Goal: Task Accomplishment & Management: Use online tool/utility

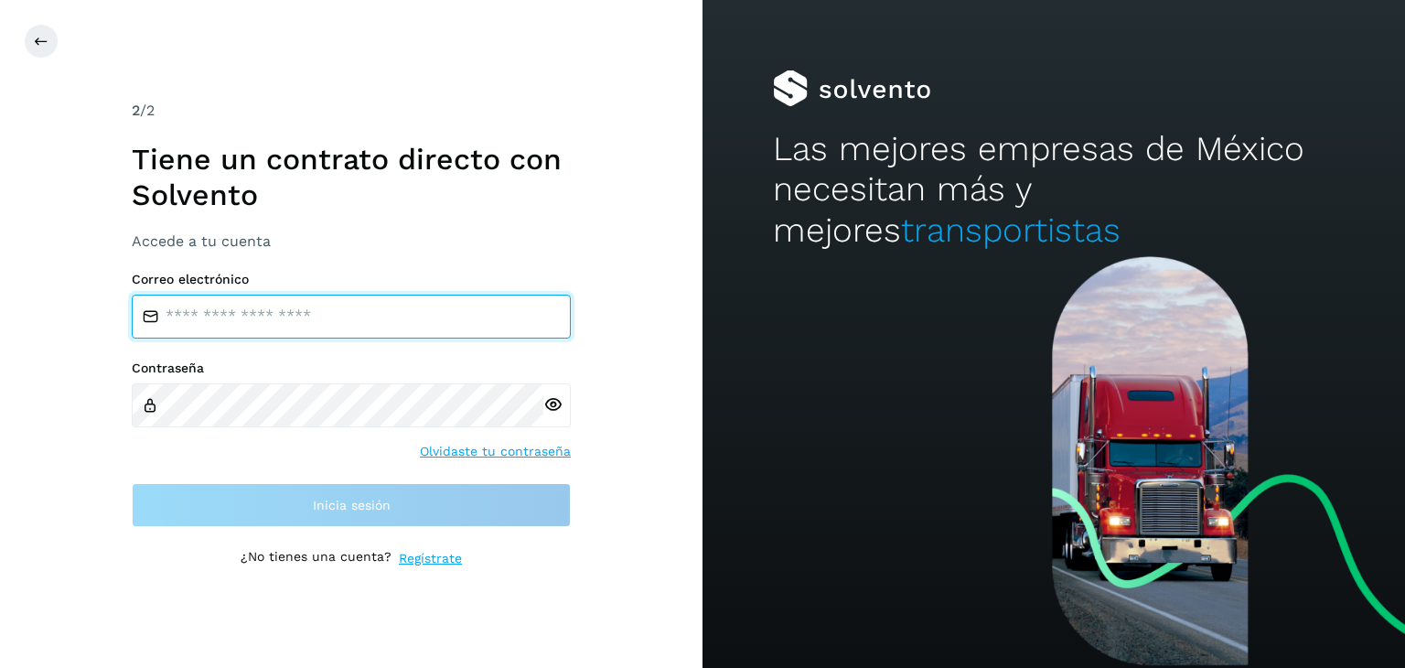
type input "**********"
click at [448, 331] on input "**********" at bounding box center [351, 316] width 439 height 44
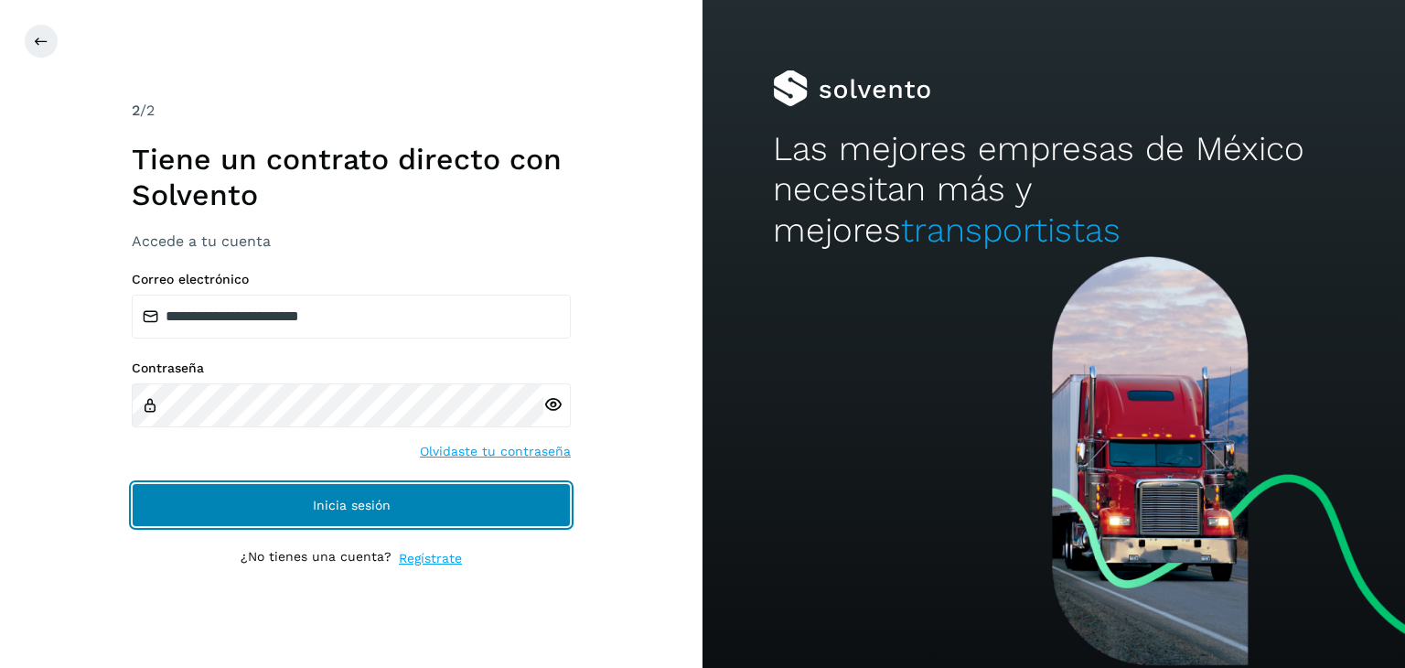
click at [446, 503] on button "Inicia sesión" at bounding box center [351, 505] width 439 height 44
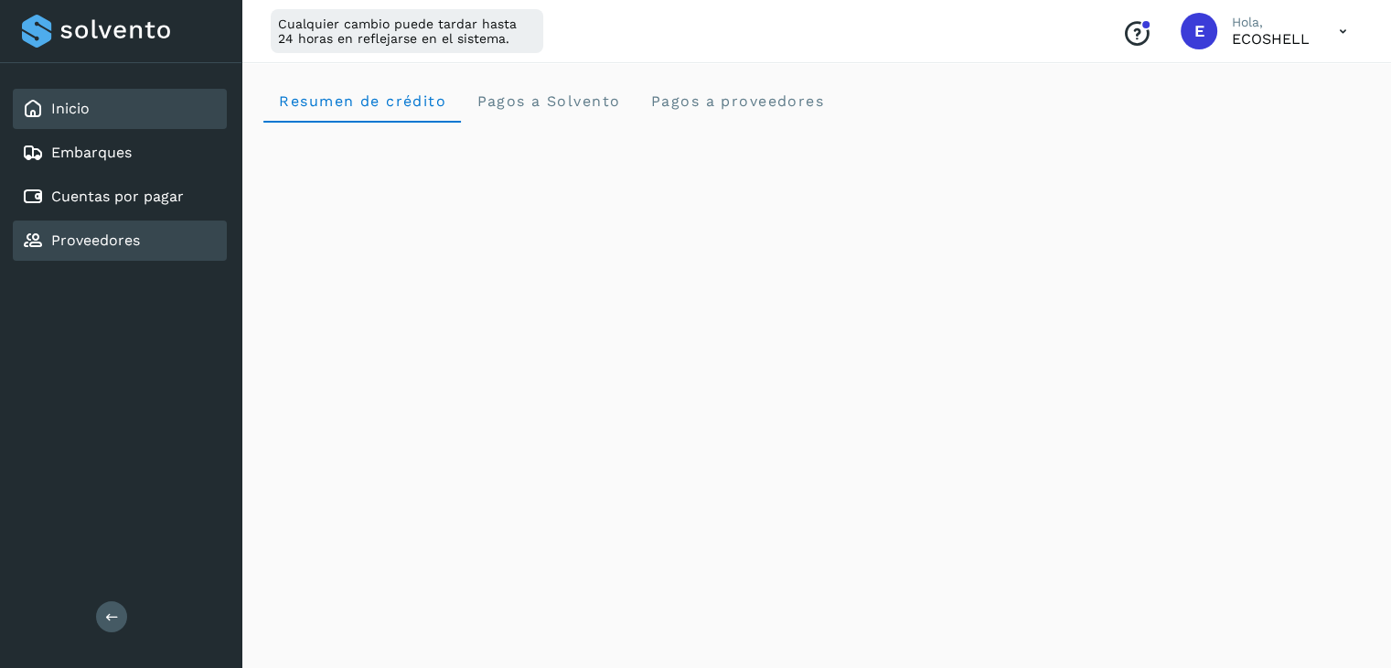
click at [130, 242] on link "Proveedores" at bounding box center [95, 239] width 89 height 17
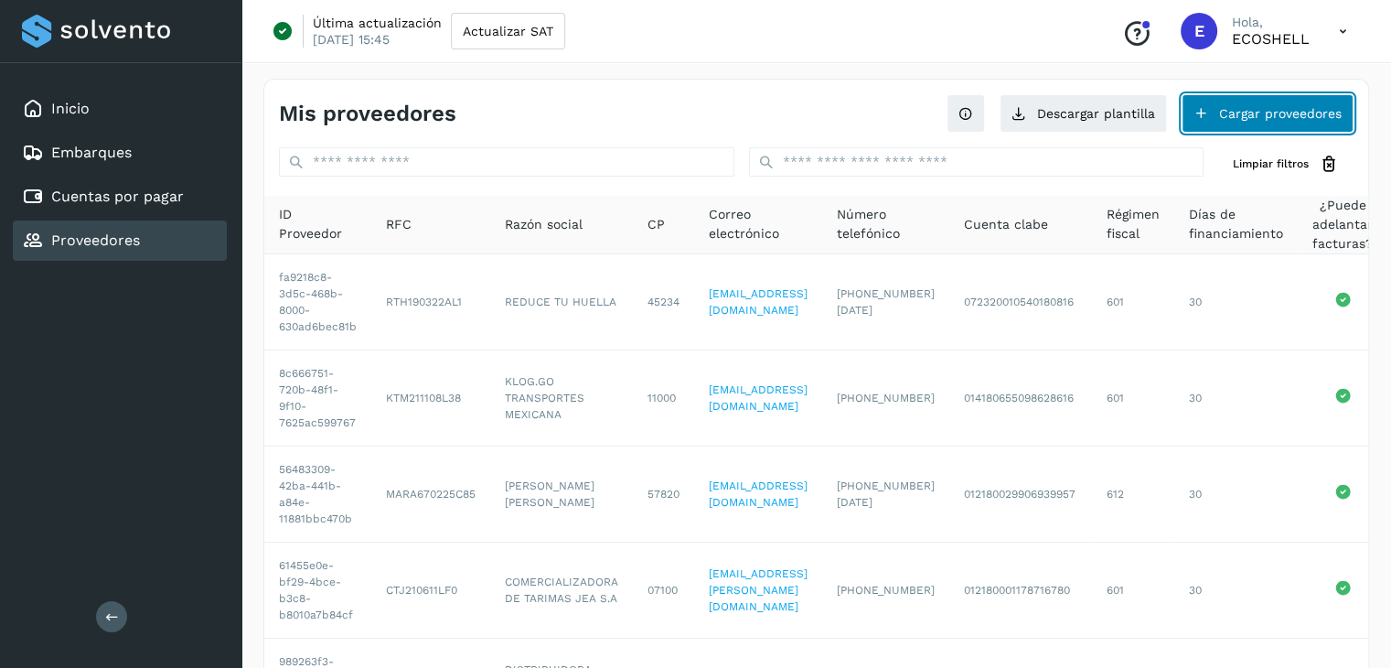
click at [1249, 129] on button "Cargar proveedores" at bounding box center [1268, 113] width 172 height 38
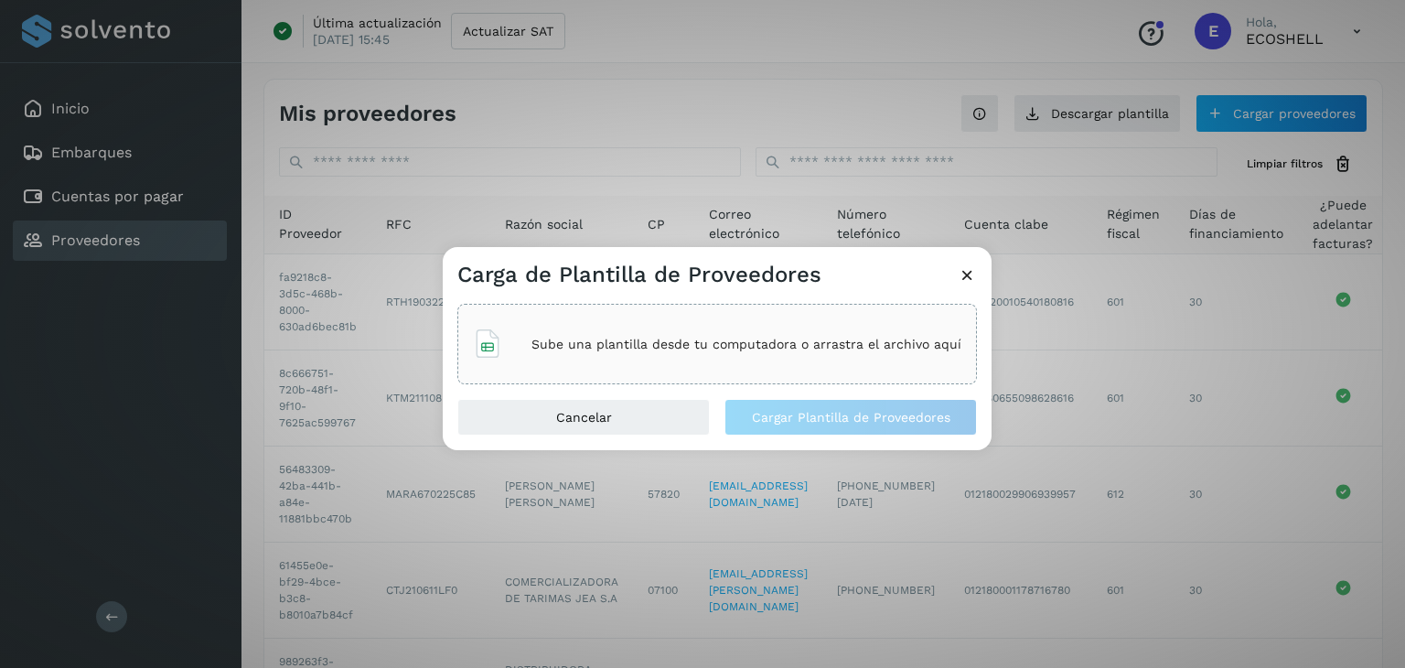
click at [670, 364] on div "Sube una plantilla desde tu computadora o arrastra el archivo aquí" at bounding box center [717, 343] width 488 height 49
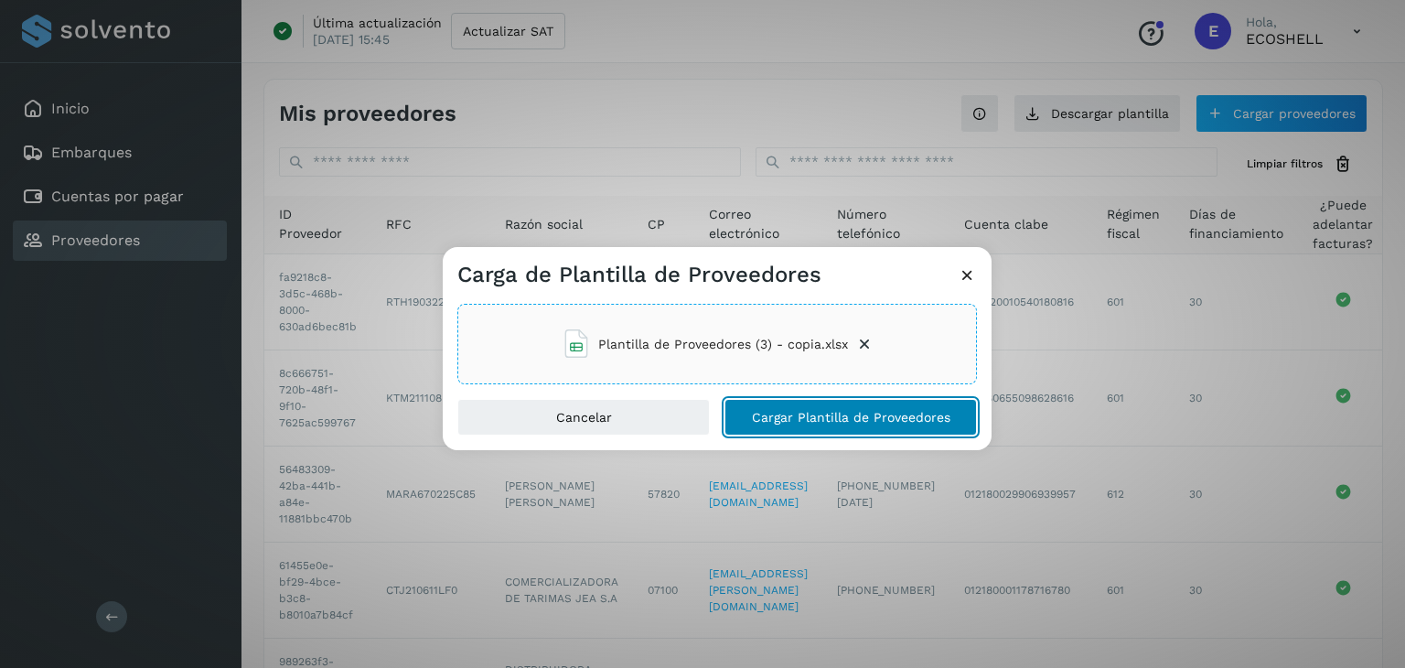
click at [866, 423] on button "Cargar Plantilla de Proveedores" at bounding box center [850, 417] width 252 height 37
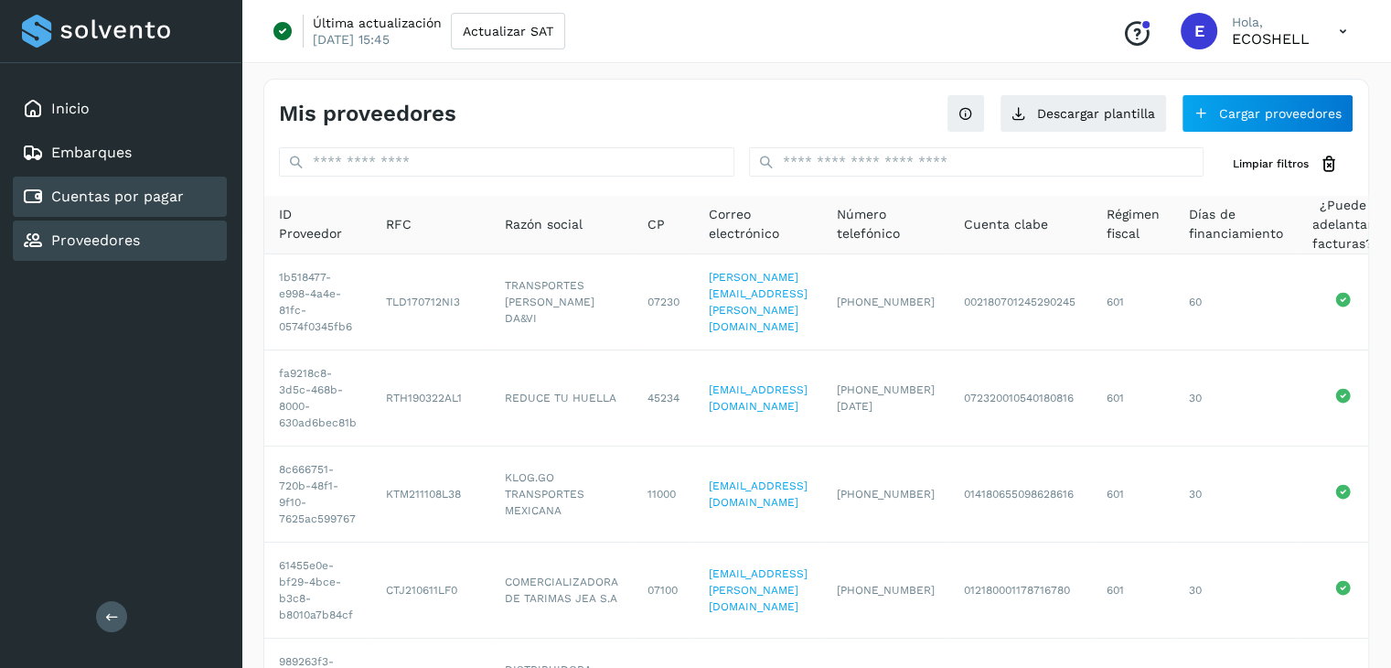
click at [124, 202] on link "Cuentas por pagar" at bounding box center [117, 195] width 133 height 17
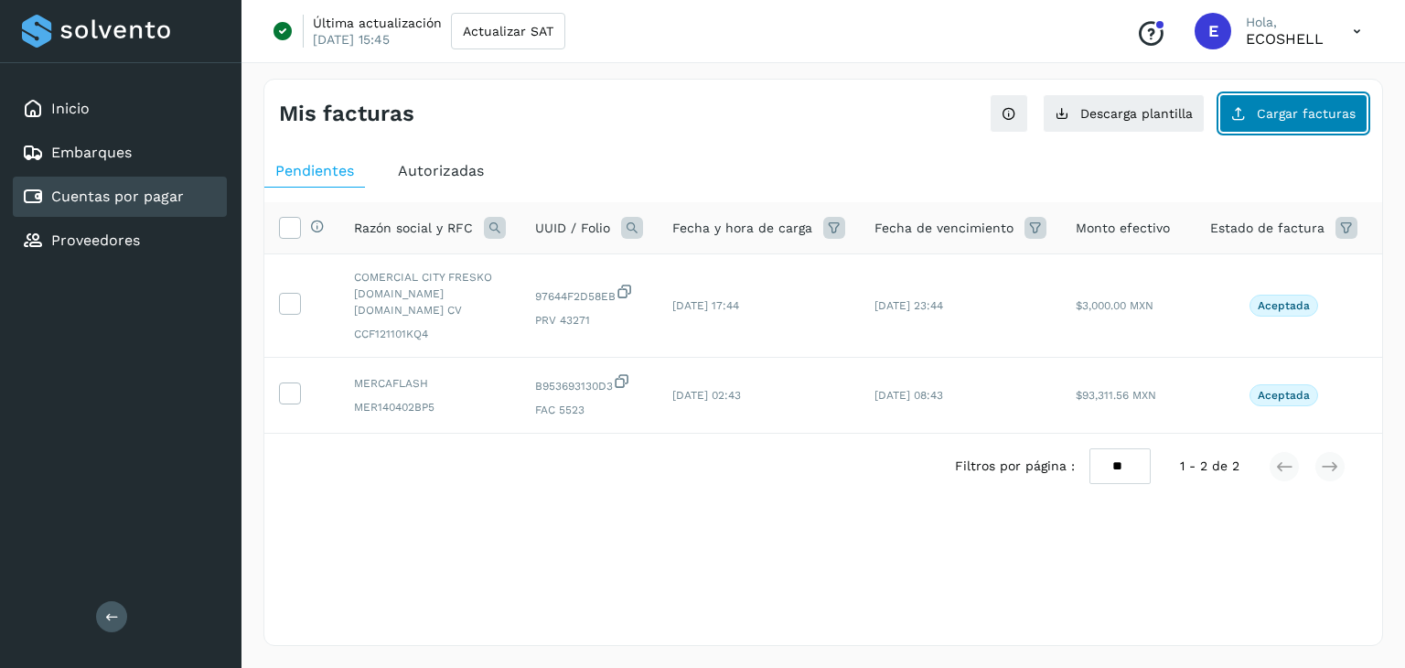
click at [1262, 118] on span "Cargar facturas" at bounding box center [1305, 113] width 99 height 13
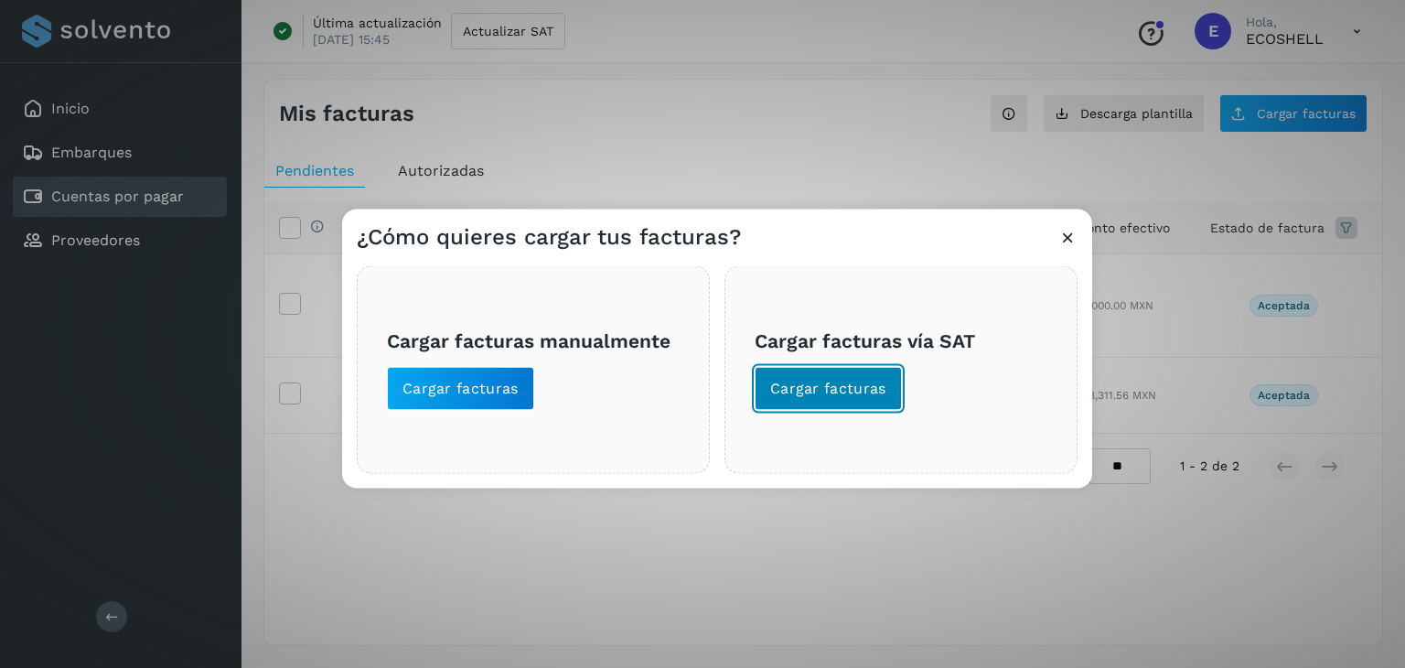
click at [829, 379] on span "Cargar facturas" at bounding box center [828, 389] width 116 height 20
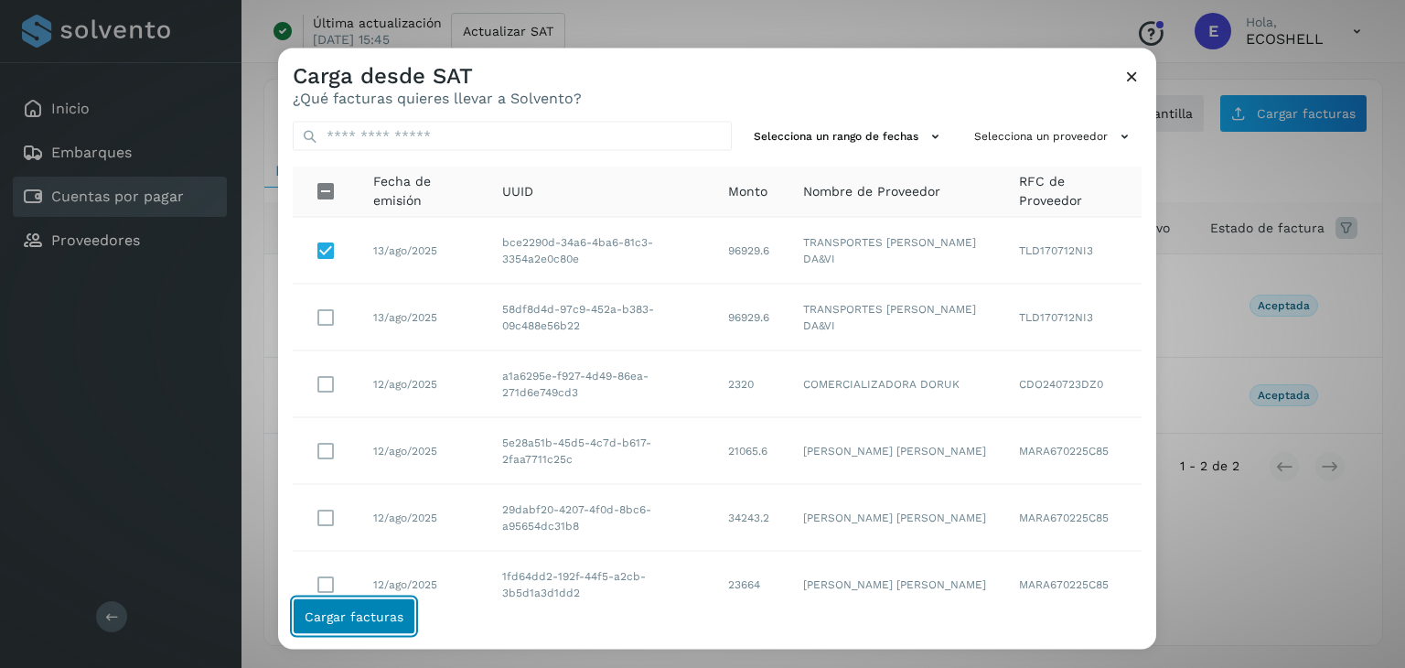
click at [392, 625] on button "Cargar facturas" at bounding box center [354, 616] width 123 height 37
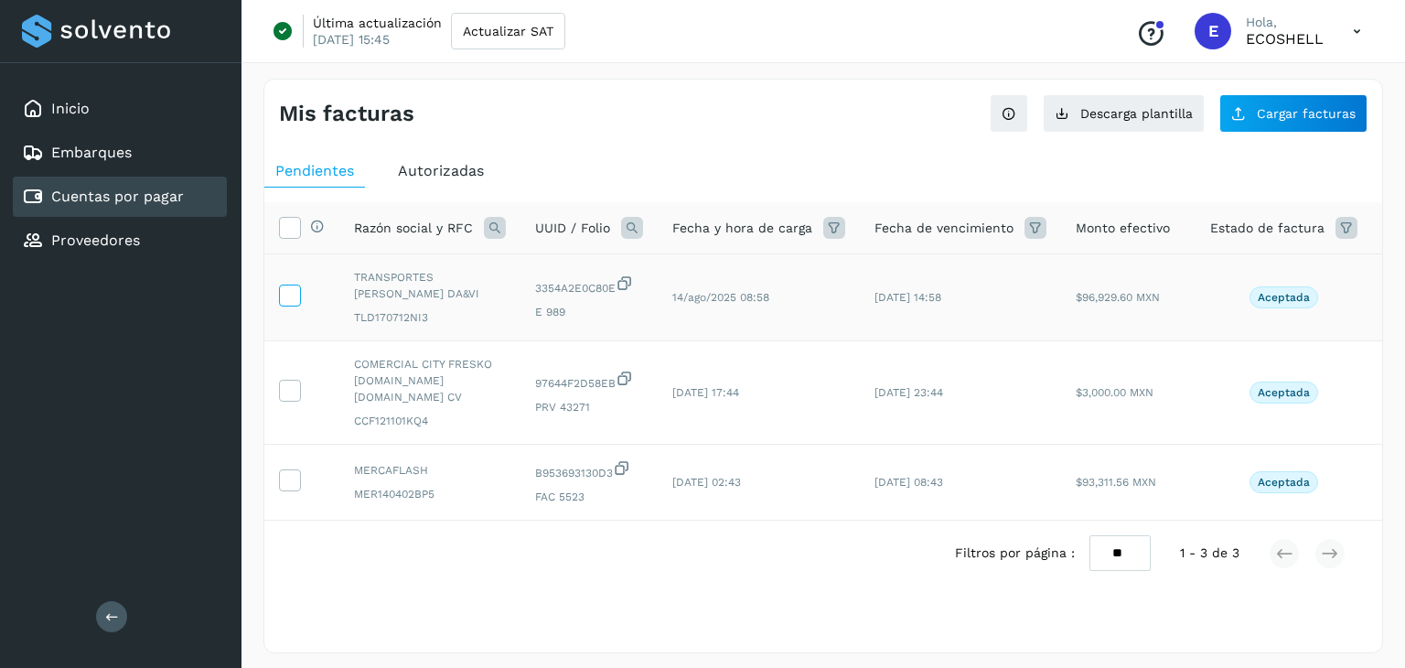
click at [292, 295] on icon at bounding box center [289, 293] width 19 height 19
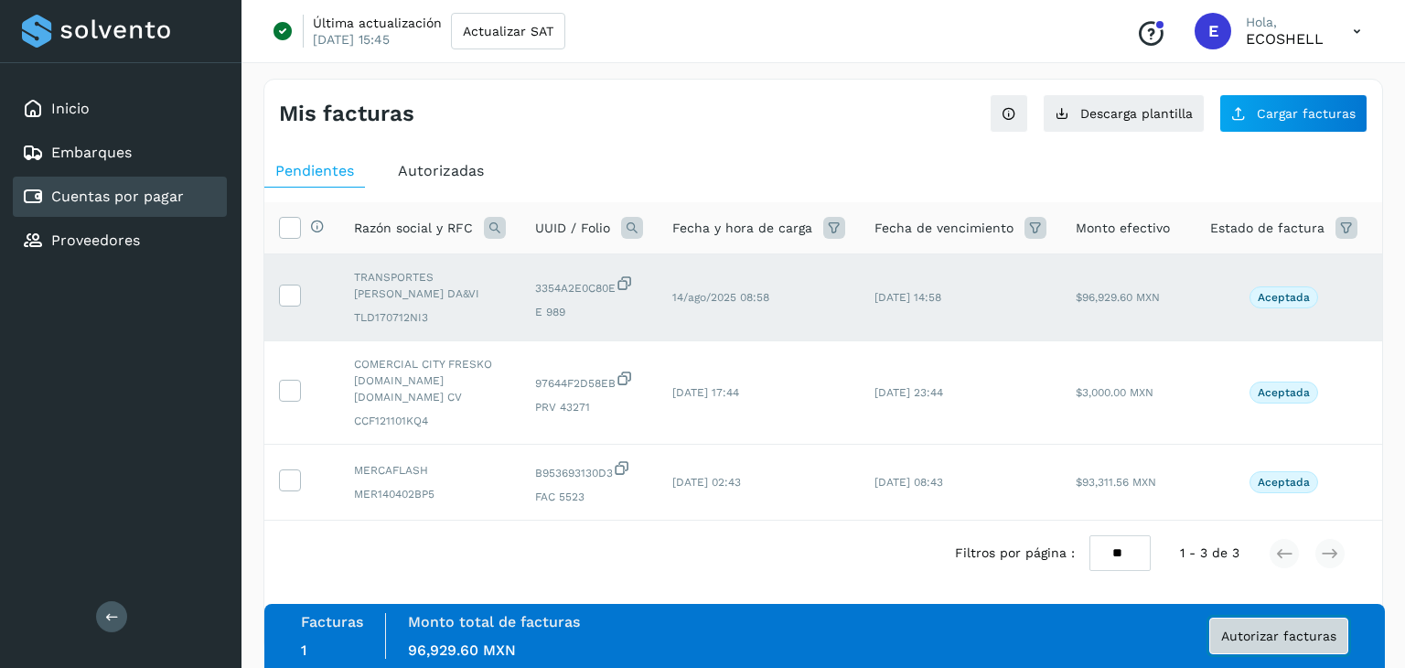
click at [1330, 626] on button "Autorizar facturas" at bounding box center [1278, 635] width 139 height 37
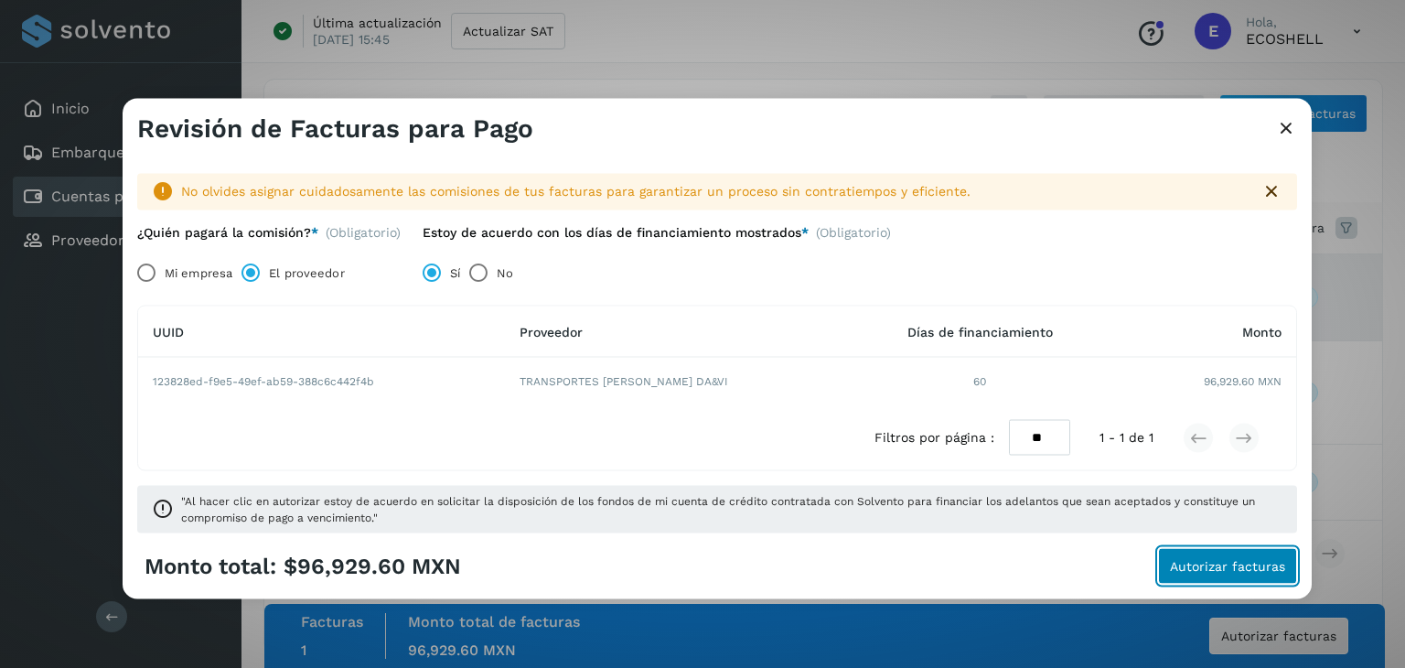
click at [1214, 565] on span "Autorizar facturas" at bounding box center [1227, 565] width 115 height 13
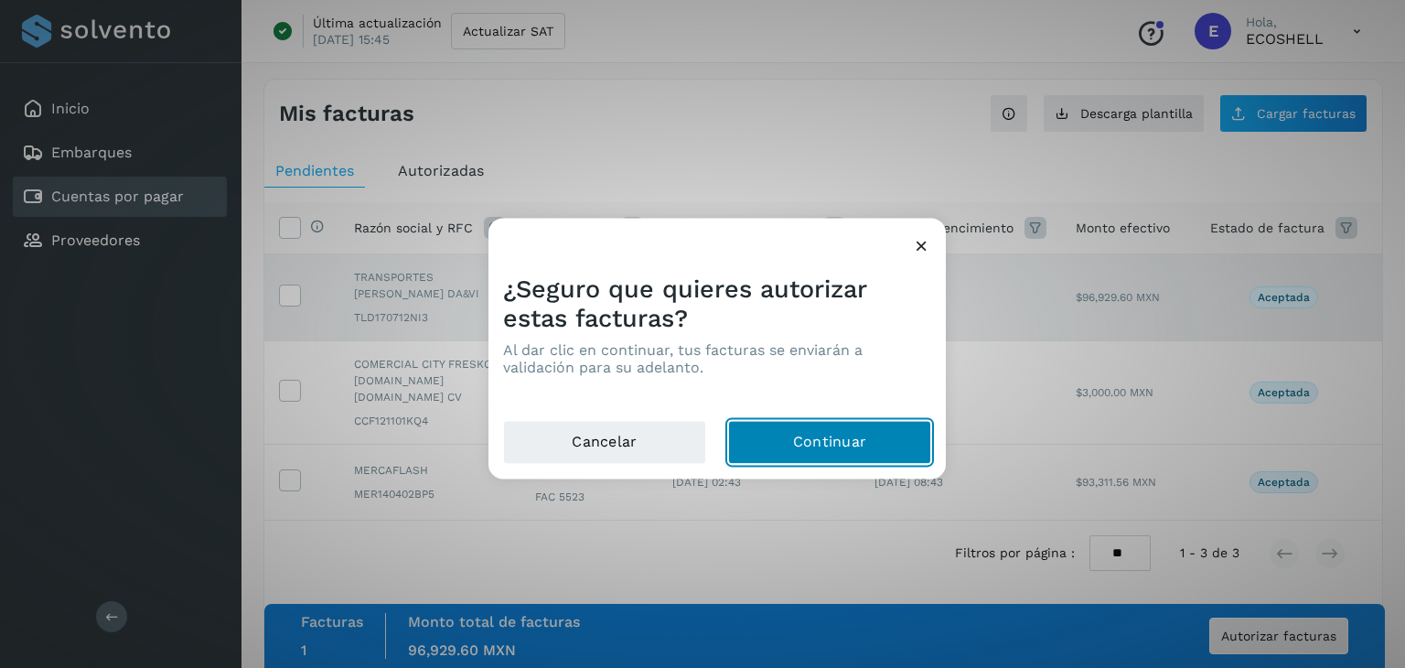
click at [786, 449] on button "Continuar" at bounding box center [829, 443] width 203 height 44
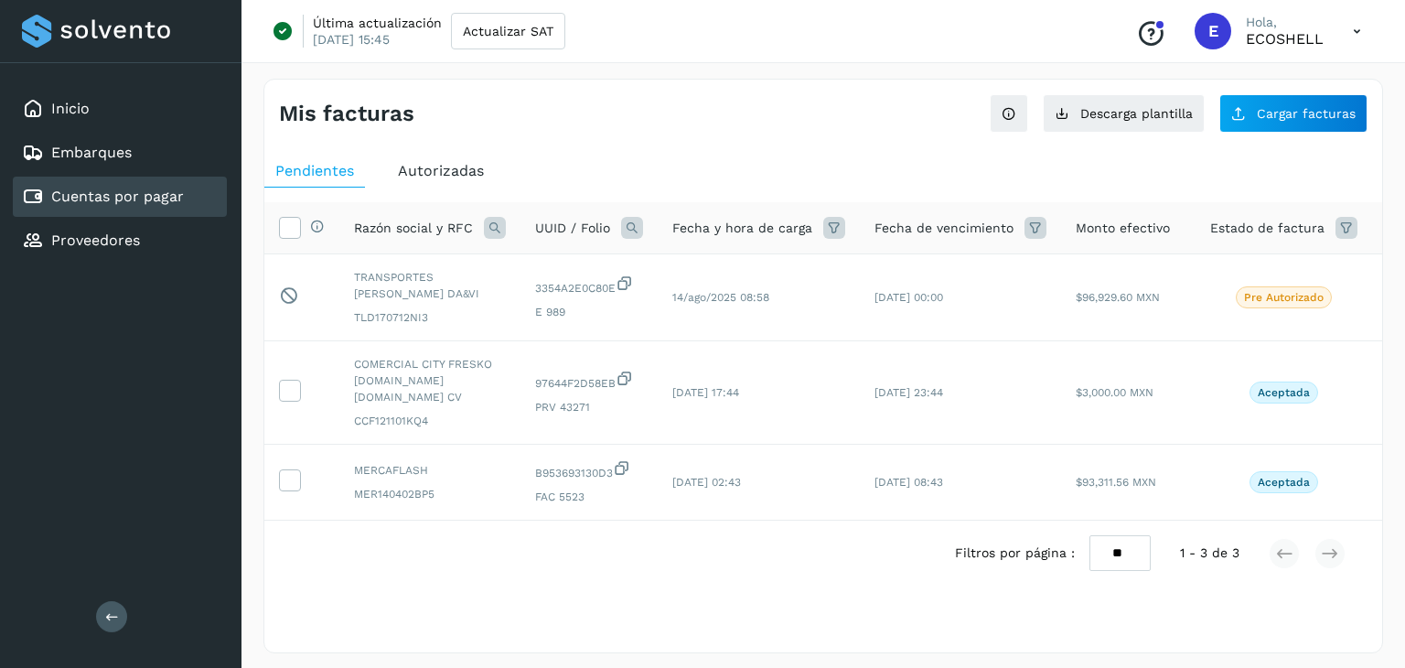
click at [1343, 28] on icon at bounding box center [1356, 31] width 37 height 37
click at [1233, 120] on div "Cerrar sesión" at bounding box center [1266, 118] width 218 height 35
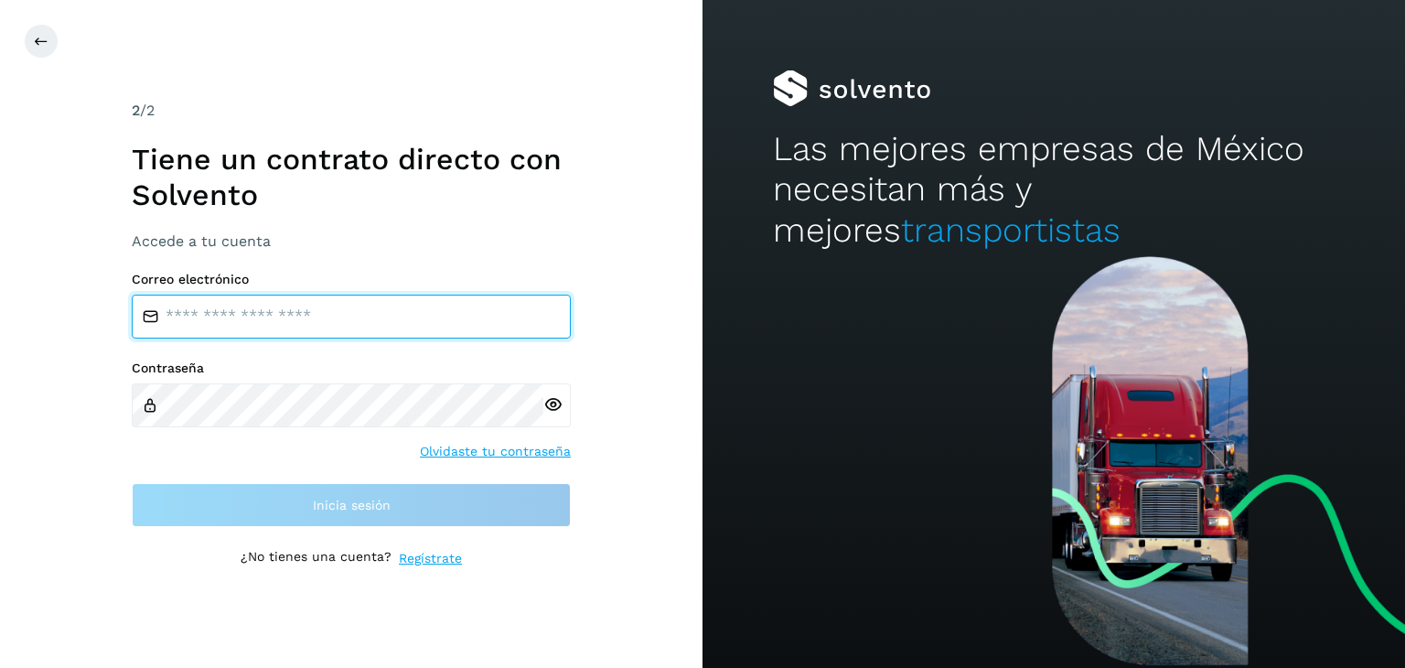
type input "**********"
